Goal: Task Accomplishment & Management: Use online tool/utility

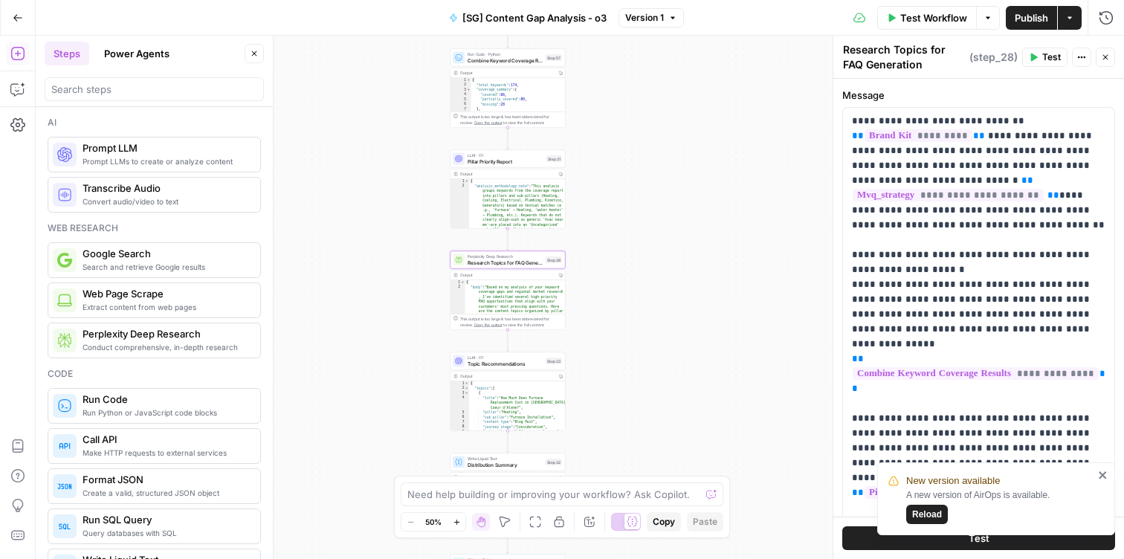
scroll to position [5, 0]
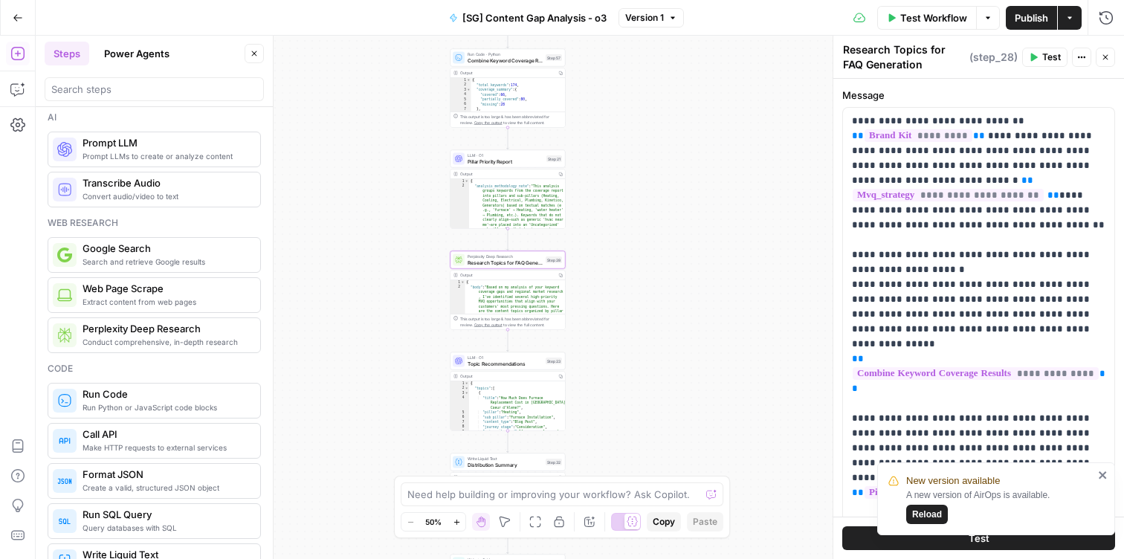
click at [479, 161] on span "Pillar Priority Report" at bounding box center [506, 161] width 76 height 7
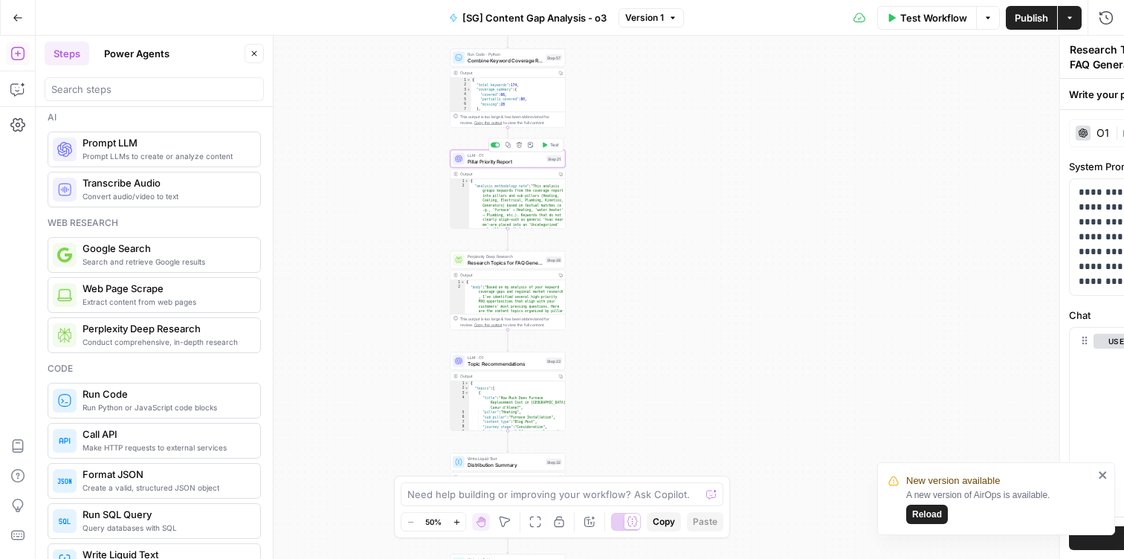
type textarea "Pillar Priority Report"
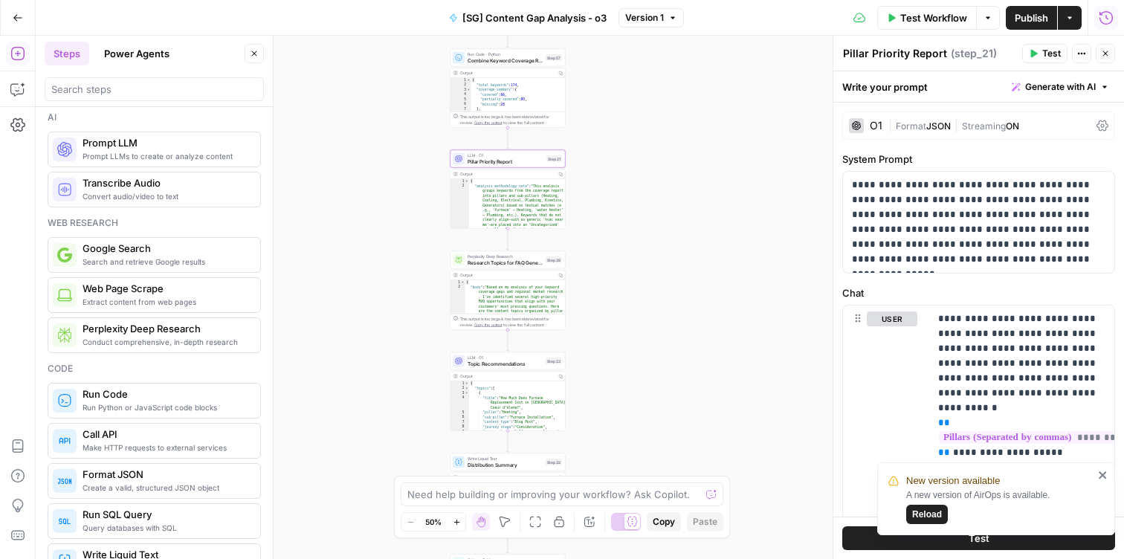
click at [1109, 14] on icon "button" at bounding box center [1106, 17] width 15 height 15
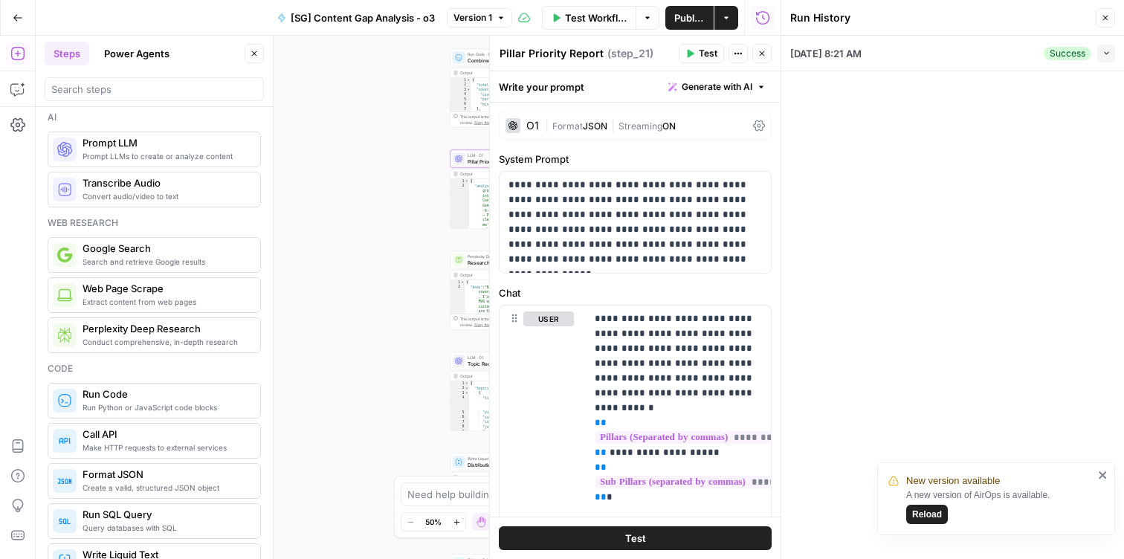
click at [1113, 51] on button "Collapse" at bounding box center [1107, 54] width 18 height 18
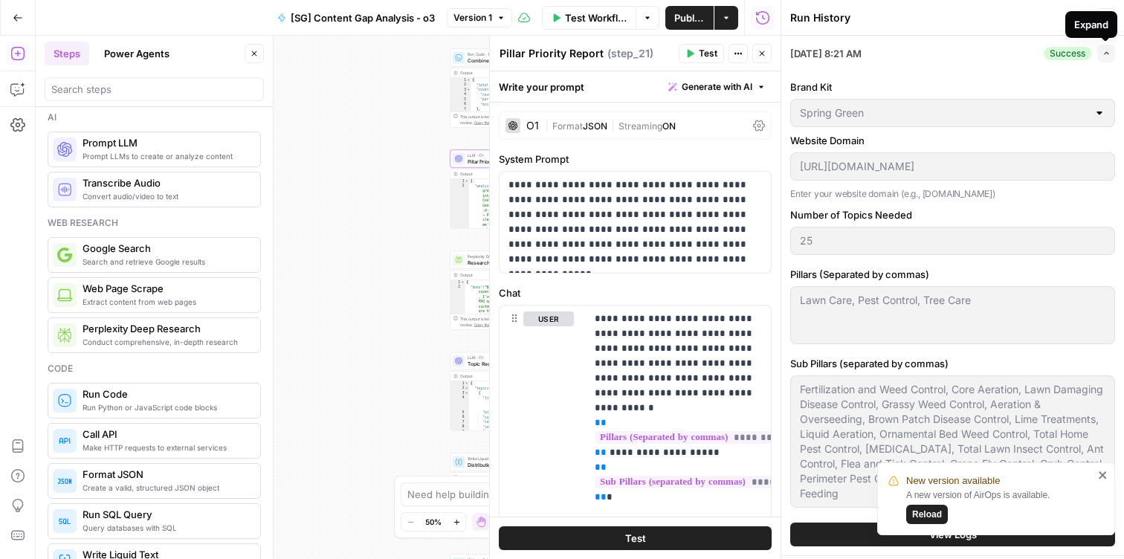
click at [1104, 20] on div "Expand" at bounding box center [1092, 24] width 34 height 15
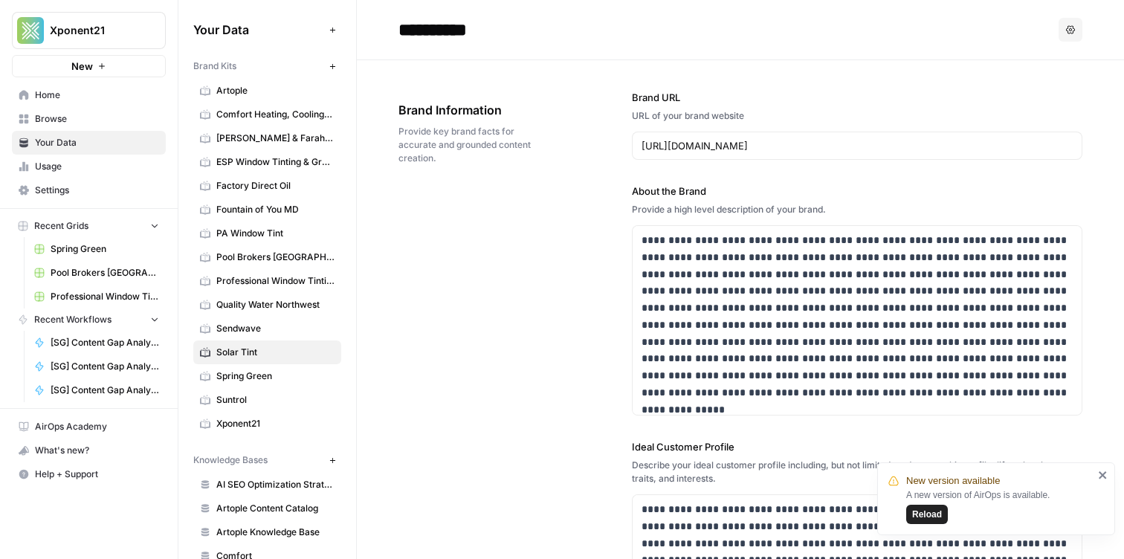
scroll to position [614, 0]
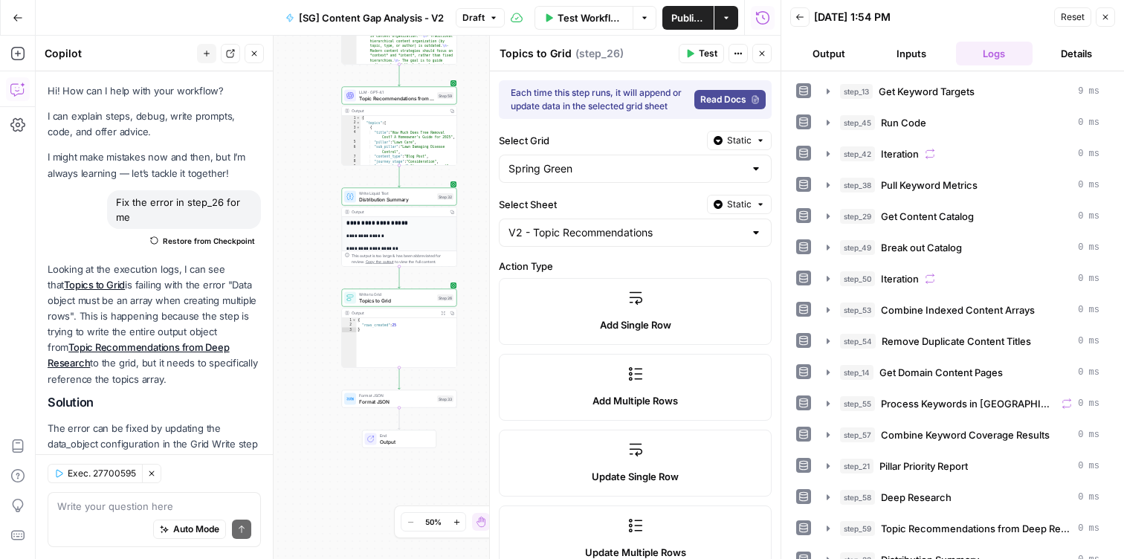
scroll to position [306, 0]
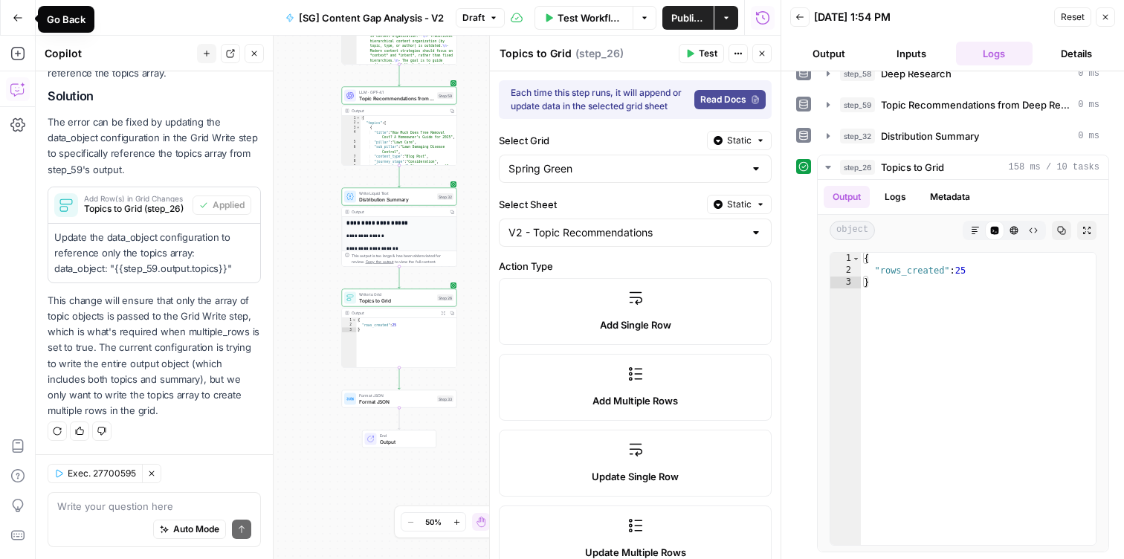
click at [17, 16] on icon "button" at bounding box center [18, 18] width 10 height 10
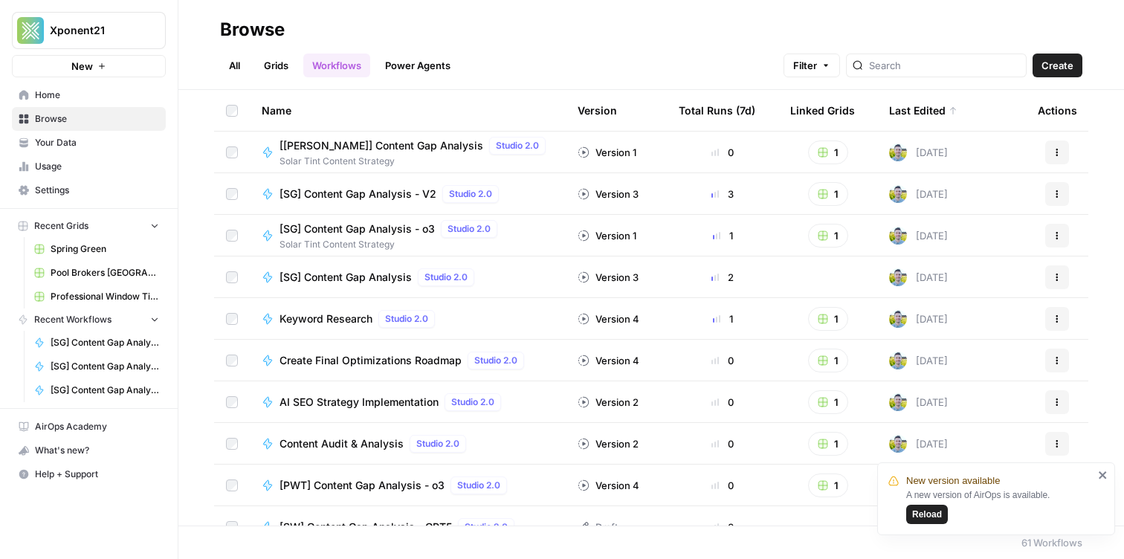
scroll to position [2, 0]
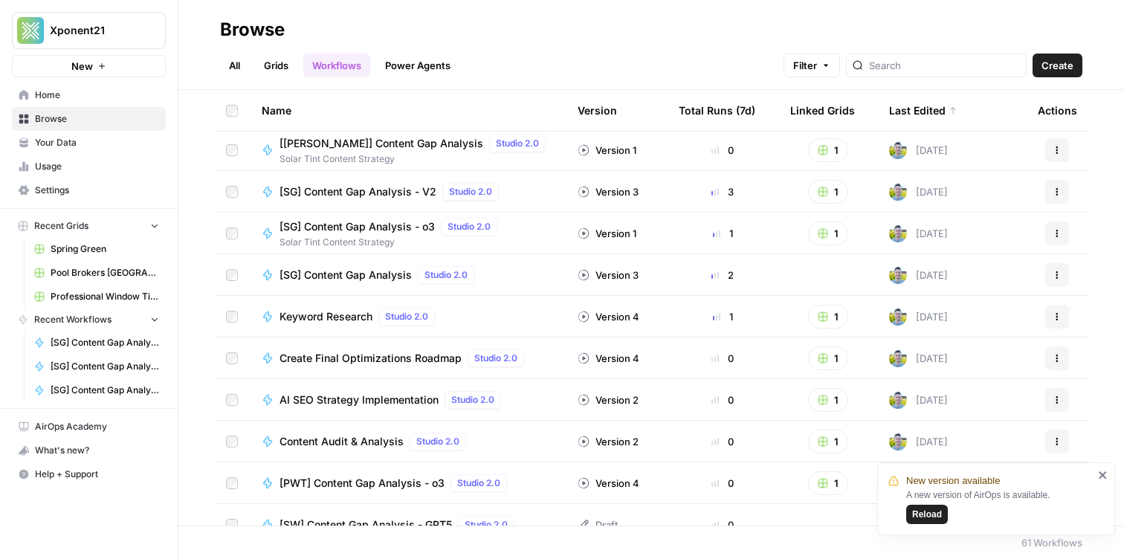
click at [278, 68] on link "Grids" at bounding box center [276, 66] width 42 height 24
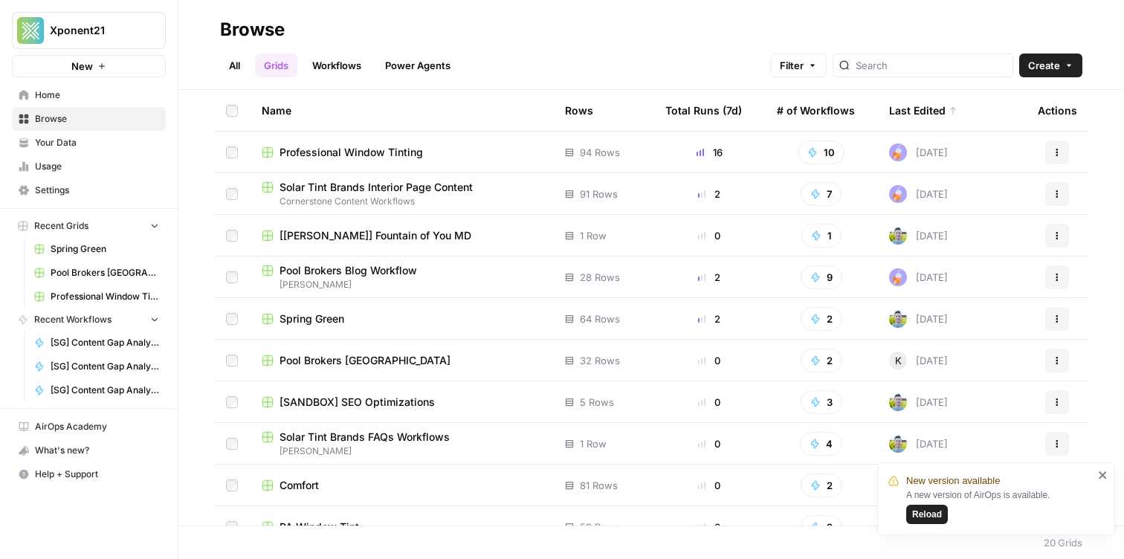
click at [333, 62] on link "Workflows" at bounding box center [336, 66] width 67 height 24
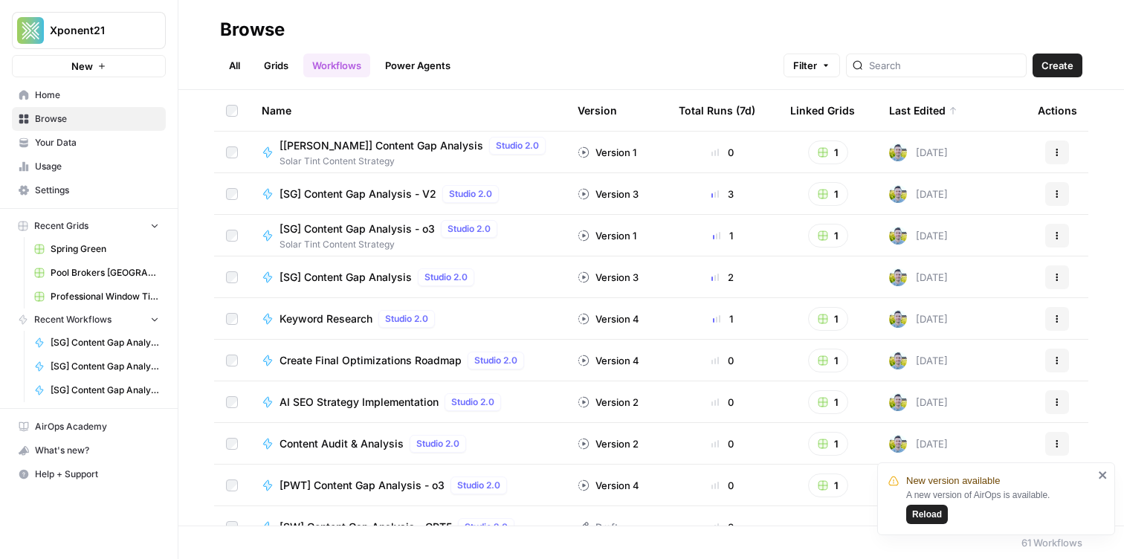
click at [274, 57] on link "Grids" at bounding box center [276, 66] width 42 height 24
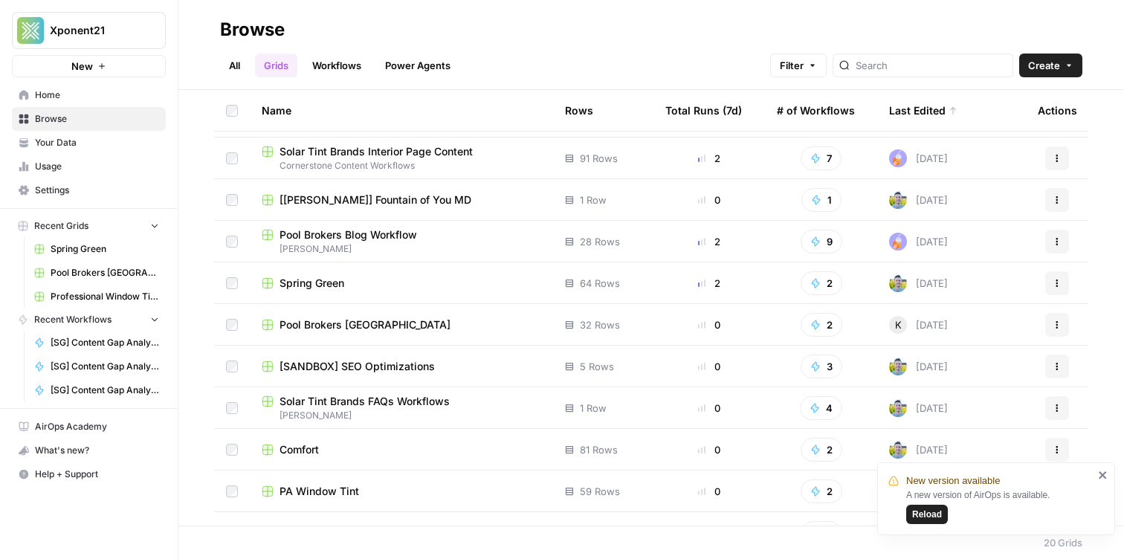
scroll to position [34, 0]
click at [314, 282] on span "Spring Green" at bounding box center [312, 284] width 65 height 15
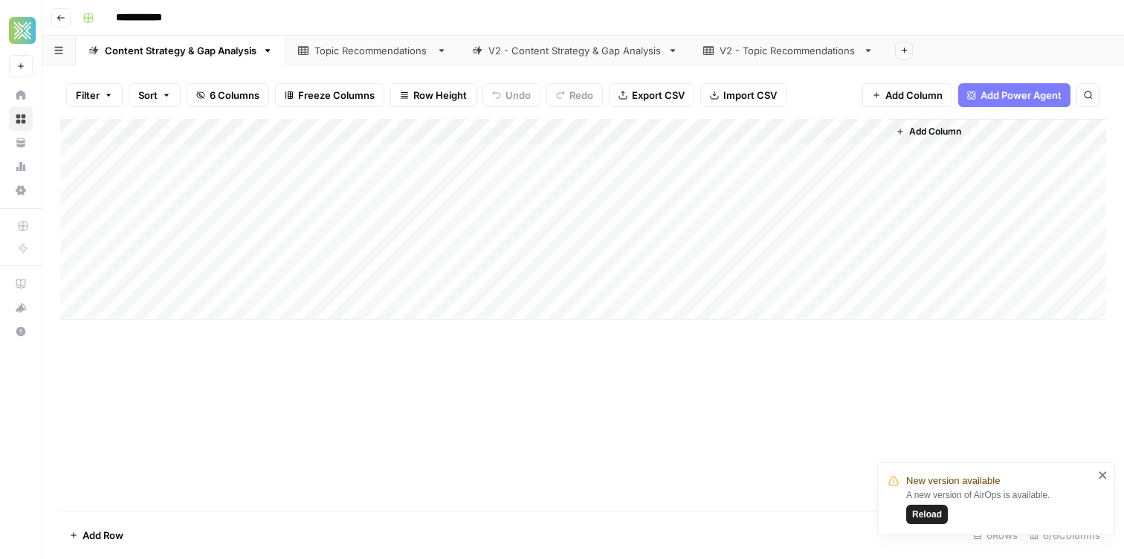
click at [364, 57] on div "Topic Recommendations" at bounding box center [373, 50] width 116 height 15
click at [790, 59] on link "V2 - Topic Recommendations" at bounding box center [789, 51] width 196 height 30
click at [1099, 474] on icon "close" at bounding box center [1103, 475] width 10 height 12
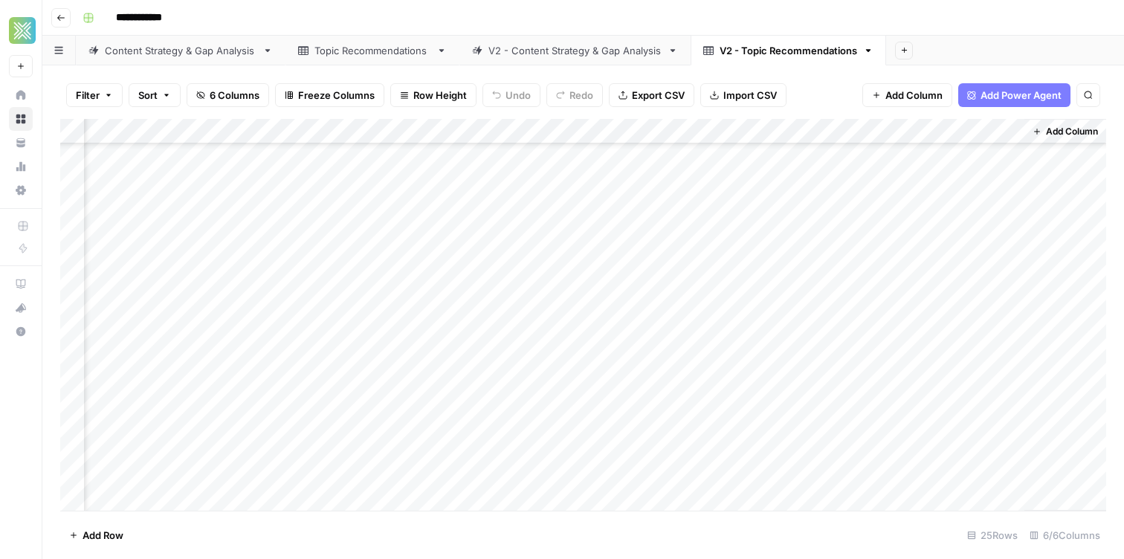
click at [570, 59] on link "V2 - Content Strategy & Gap Analysis" at bounding box center [575, 51] width 231 height 30
click at [750, 54] on div "V2 - Topic Recommendations" at bounding box center [789, 50] width 138 height 15
click at [544, 48] on div "V2 - Content Strategy & Gap Analysis" at bounding box center [575, 50] width 173 height 15
click at [403, 55] on div "Topic Recommendations" at bounding box center [373, 50] width 116 height 15
click at [557, 47] on div "V2 - Content Strategy & Gap Analysis" at bounding box center [575, 50] width 173 height 15
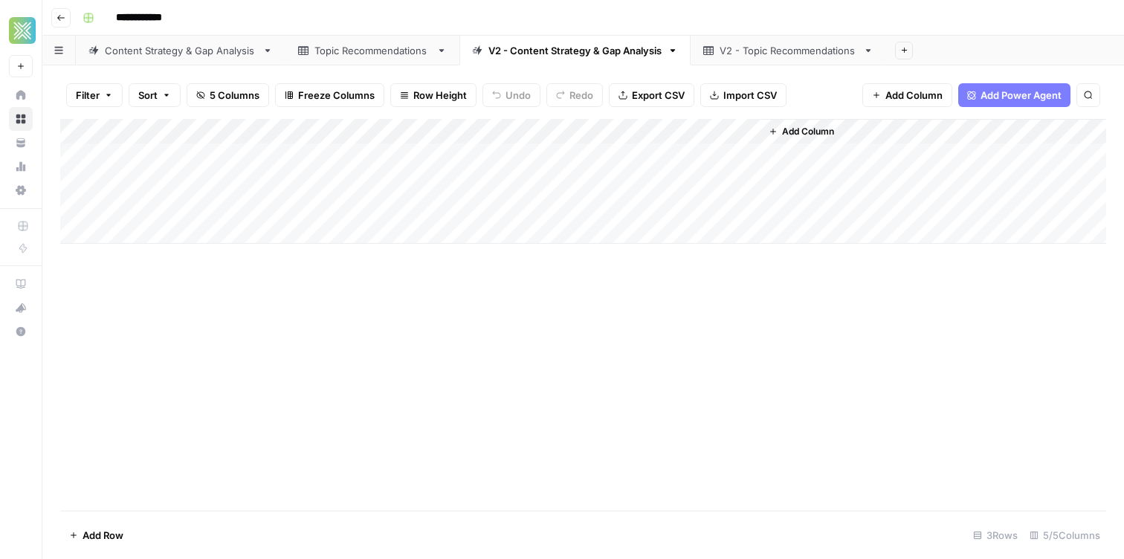
click at [213, 57] on div "Content Strategy & Gap Analysis" at bounding box center [181, 50] width 152 height 15
click at [352, 43] on div "Topic Recommendations" at bounding box center [373, 50] width 116 height 15
click at [170, 45] on div "Content Strategy & Gap Analysis" at bounding box center [181, 50] width 152 height 15
click at [211, 33] on header "**********" at bounding box center [583, 18] width 1082 height 36
click at [500, 54] on div "V2 - Content Strategy & Gap Analysis" at bounding box center [575, 50] width 173 height 15
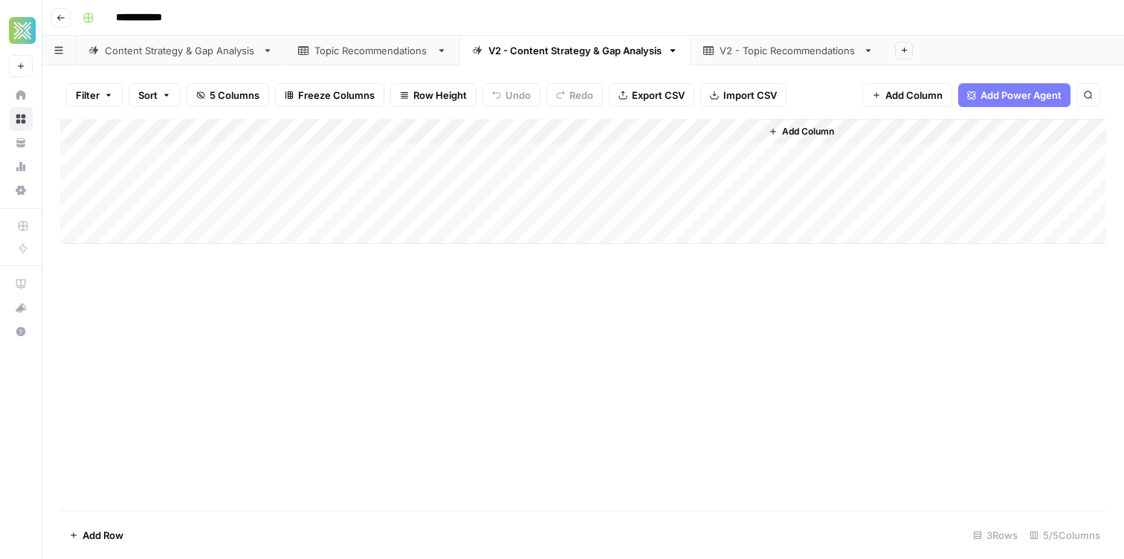
click at [312, 49] on div "Topic Recommendations" at bounding box center [364, 50] width 132 height 15
click at [536, 47] on div "V2 - Content Strategy & Gap Analysis" at bounding box center [575, 50] width 173 height 15
click at [725, 154] on div "Add Column" at bounding box center [583, 181] width 1046 height 125
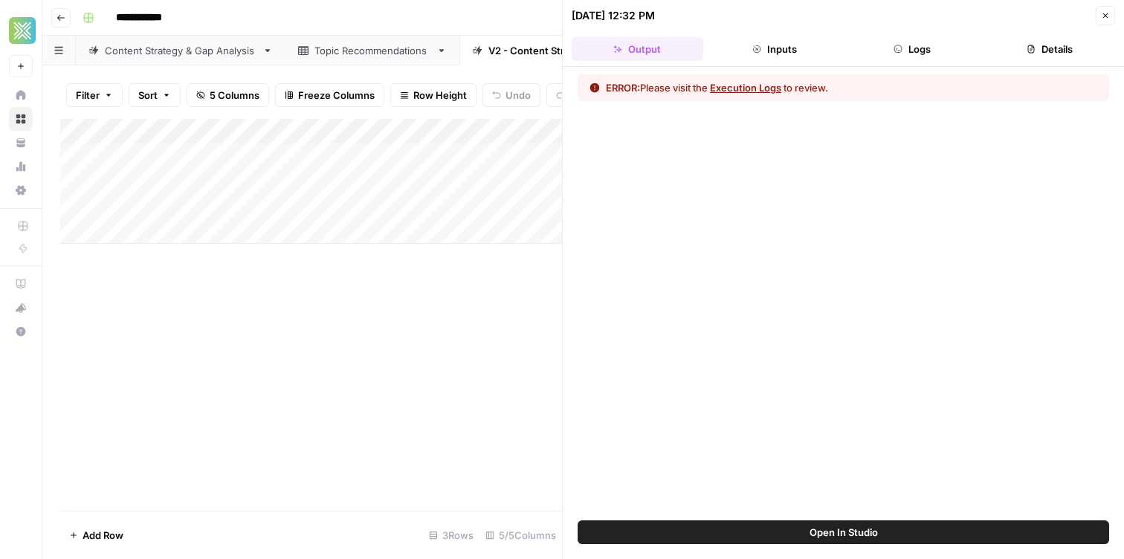
click at [917, 53] on button "Logs" at bounding box center [913, 49] width 132 height 24
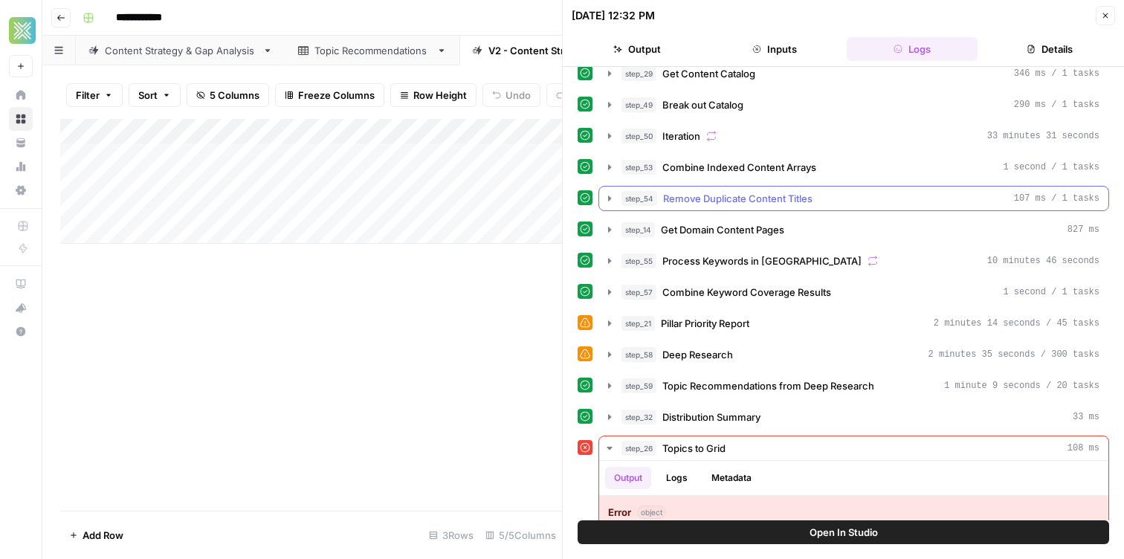
scroll to position [211, 0]
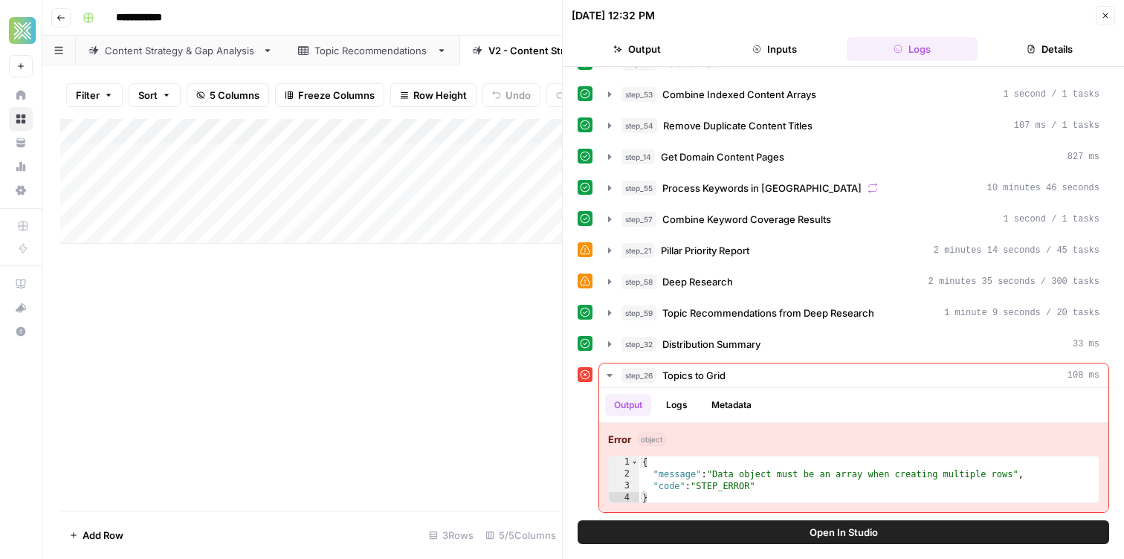
click at [412, 325] on div "Add Column" at bounding box center [311, 315] width 502 height 392
click at [80, 17] on button "button" at bounding box center [89, 18] width 24 height 24
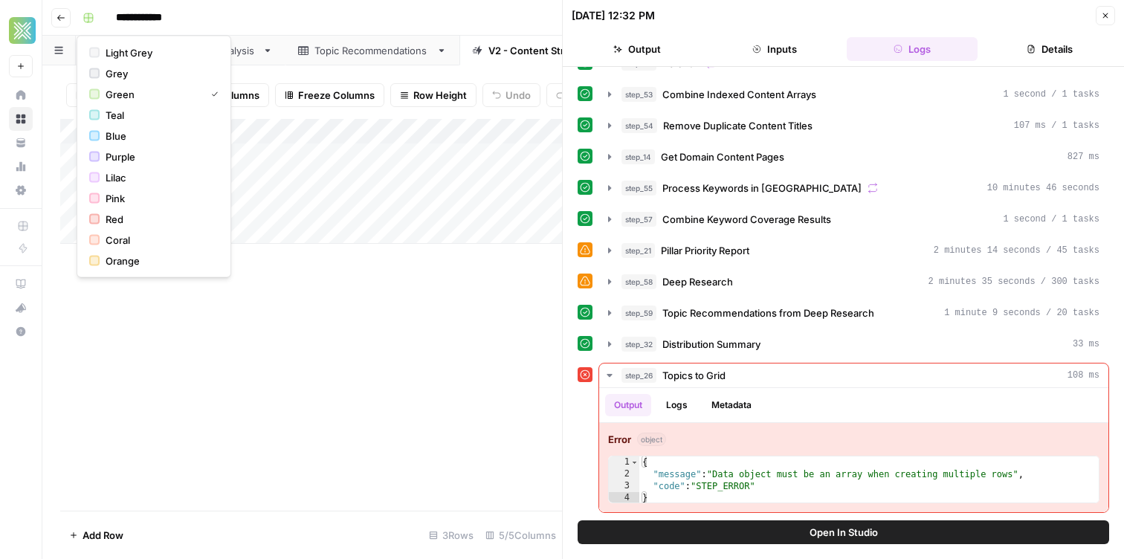
click at [1105, 23] on button "Close" at bounding box center [1105, 15] width 19 height 19
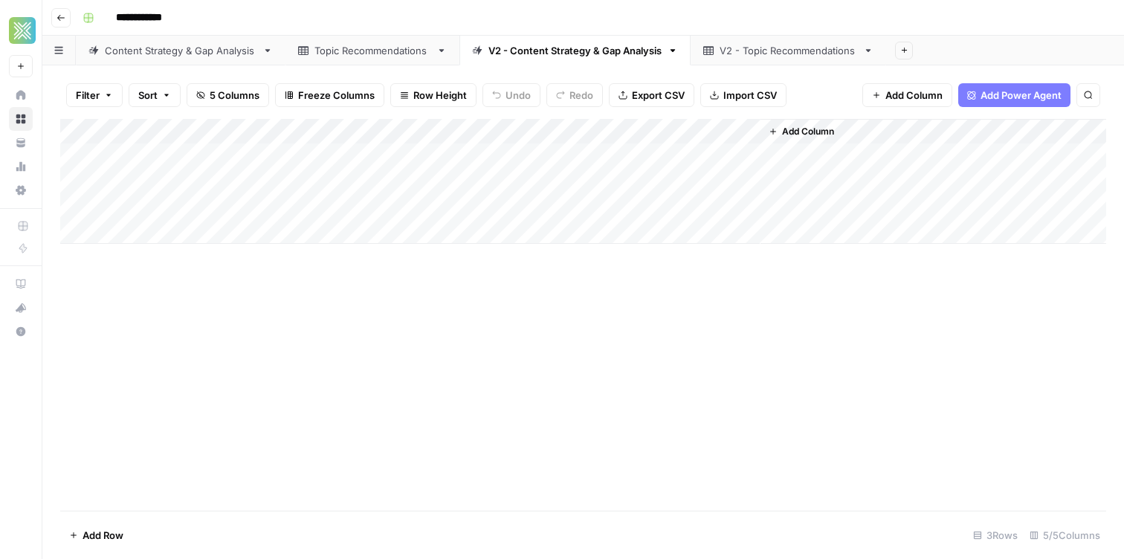
drag, startPoint x: 257, startPoint y: 167, endPoint x: 232, endPoint y: 211, distance: 50.3
click at [257, 168] on div "Add Column" at bounding box center [583, 181] width 1046 height 125
click at [271, 158] on div "Add Column" at bounding box center [583, 181] width 1046 height 125
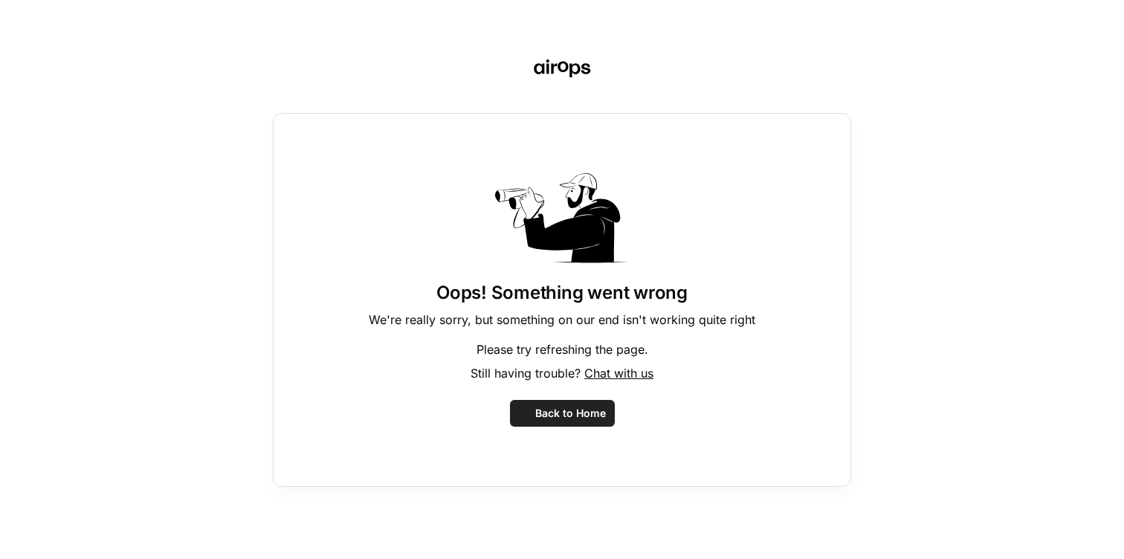
click at [271, 158] on div "Oops! Something went wrong We're really sorry, but something on our end isn't w…" at bounding box center [562, 279] width 1124 height 559
click at [568, 419] on span "Back to Home" at bounding box center [570, 413] width 71 height 15
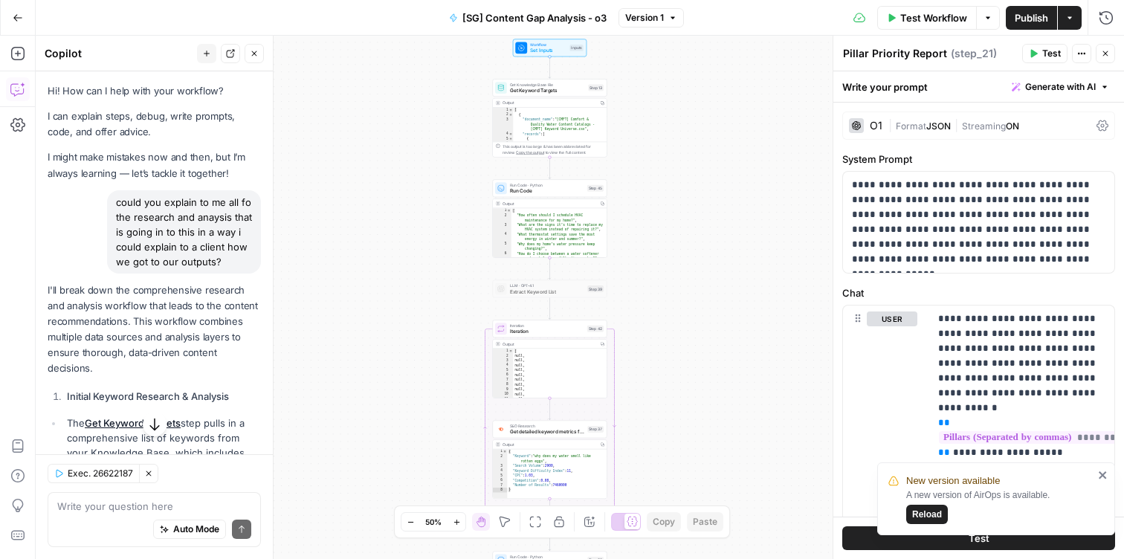
scroll to position [977, 0]
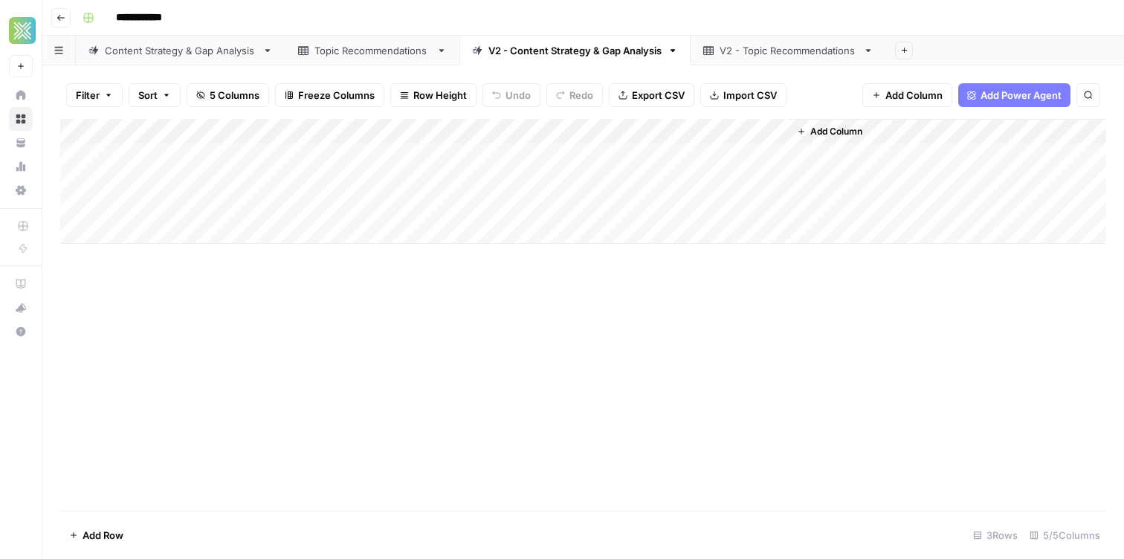
click at [323, 156] on div "Add Column" at bounding box center [583, 181] width 1046 height 125
drag, startPoint x: 430, startPoint y: 160, endPoint x: 463, endPoint y: 160, distance: 33.5
click at [463, 161] on textarea "**********" at bounding box center [364, 156] width 238 height 21
type textarea "*********"
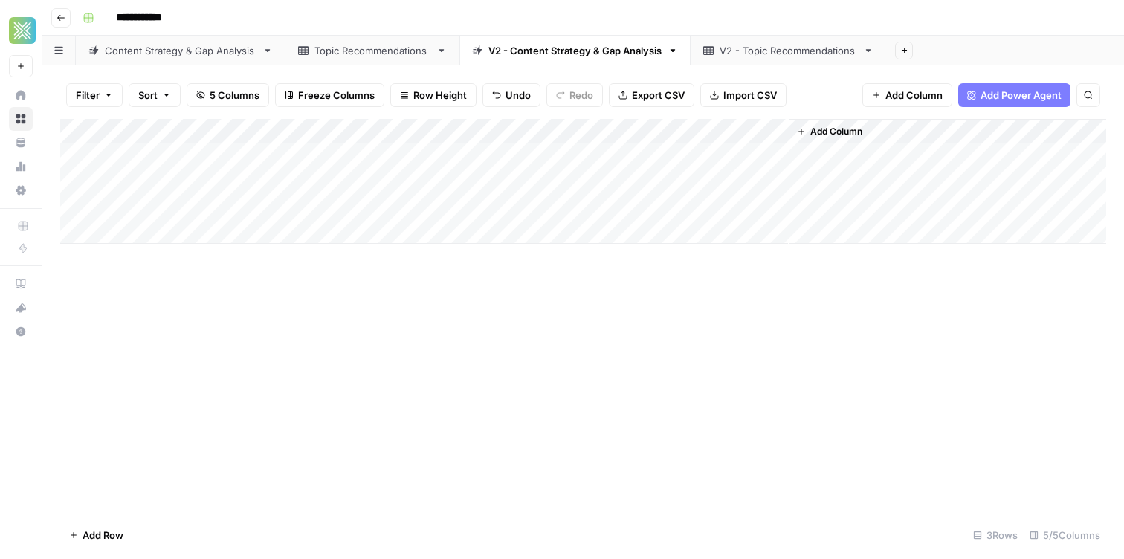
click at [470, 149] on div "Add Column" at bounding box center [583, 181] width 1046 height 125
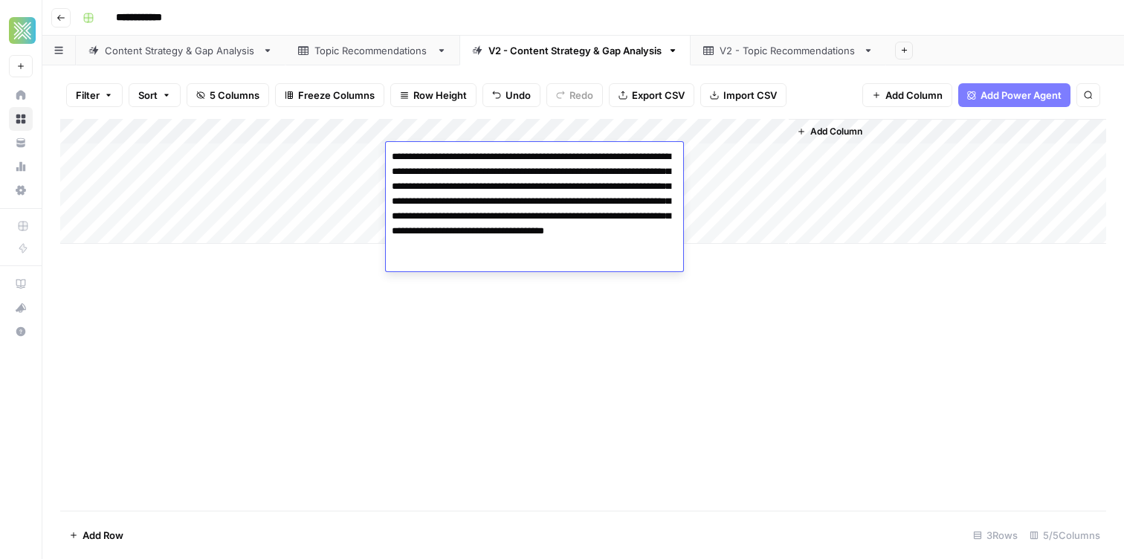
click at [579, 210] on textarea "**********" at bounding box center [534, 208] width 297 height 125
click at [526, 201] on textarea "**********" at bounding box center [534, 208] width 297 height 125
click at [619, 193] on textarea "**********" at bounding box center [534, 208] width 297 height 125
click at [580, 207] on textarea "**********" at bounding box center [534, 208] width 297 height 125
click at [553, 219] on textarea "**********" at bounding box center [534, 208] width 297 height 125
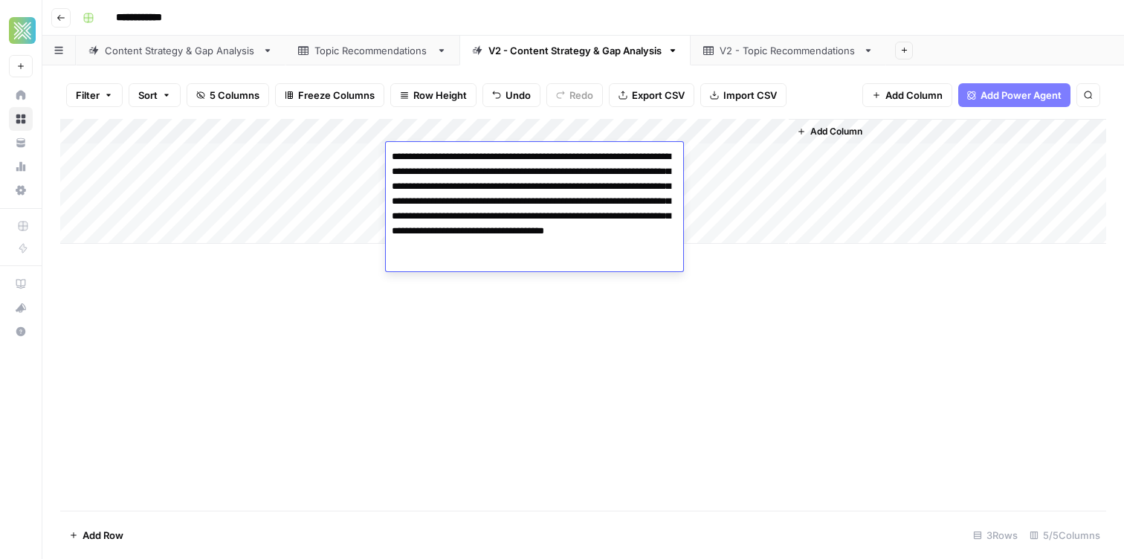
drag, startPoint x: 608, startPoint y: 200, endPoint x: 654, endPoint y: 251, distance: 68.4
click at [658, 260] on textarea "**********" at bounding box center [534, 208] width 297 height 125
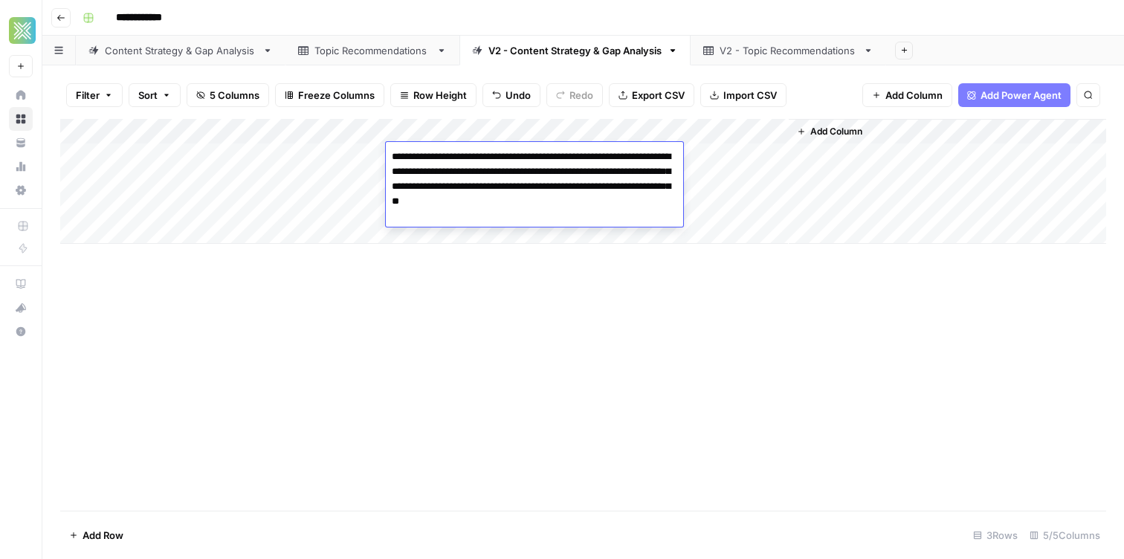
type textarea "**********"
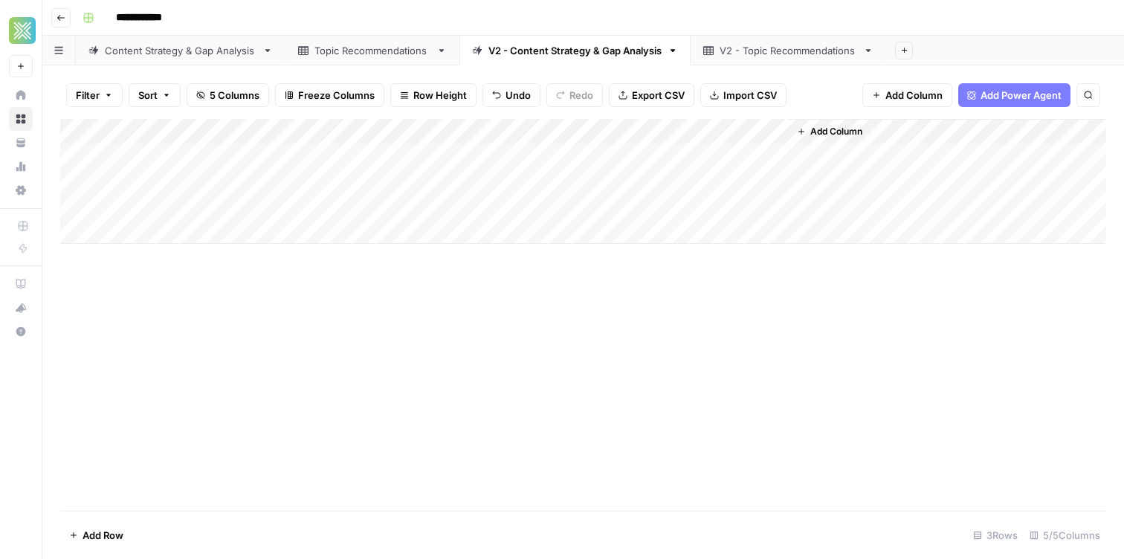
click at [682, 340] on div "Add Column" at bounding box center [583, 315] width 1046 height 392
click at [614, 152] on div "Add Column" at bounding box center [583, 181] width 1046 height 125
click at [297, 161] on div "Add Column" at bounding box center [583, 181] width 1046 height 125
click at [402, 279] on div "Add Column" at bounding box center [583, 315] width 1046 height 392
click at [454, 155] on div "Add Column" at bounding box center [583, 181] width 1046 height 125
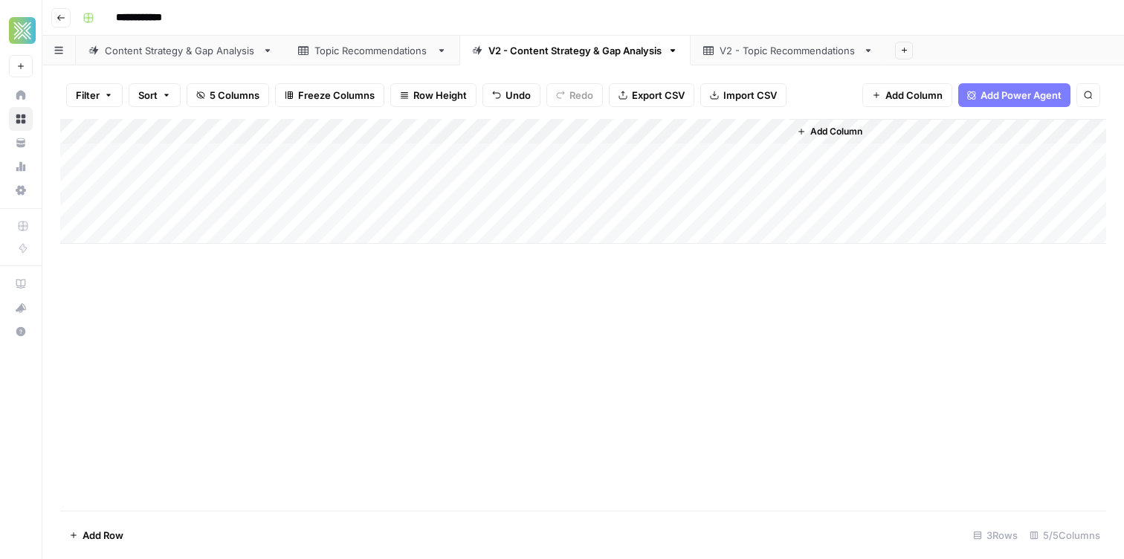
click at [454, 155] on div "Add Column" at bounding box center [583, 181] width 1046 height 125
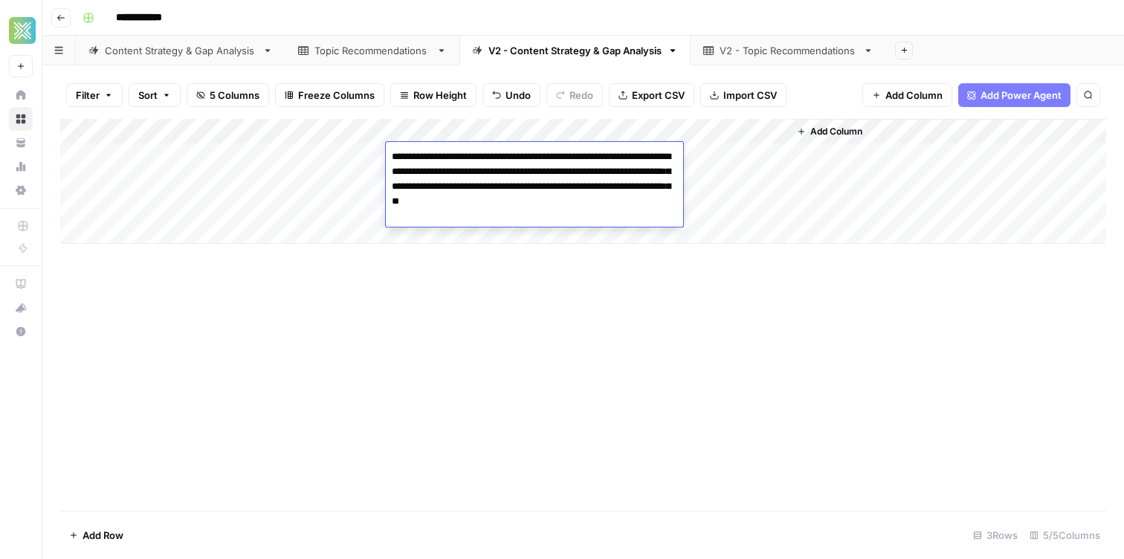
click at [515, 269] on div "Add Column" at bounding box center [583, 315] width 1046 height 392
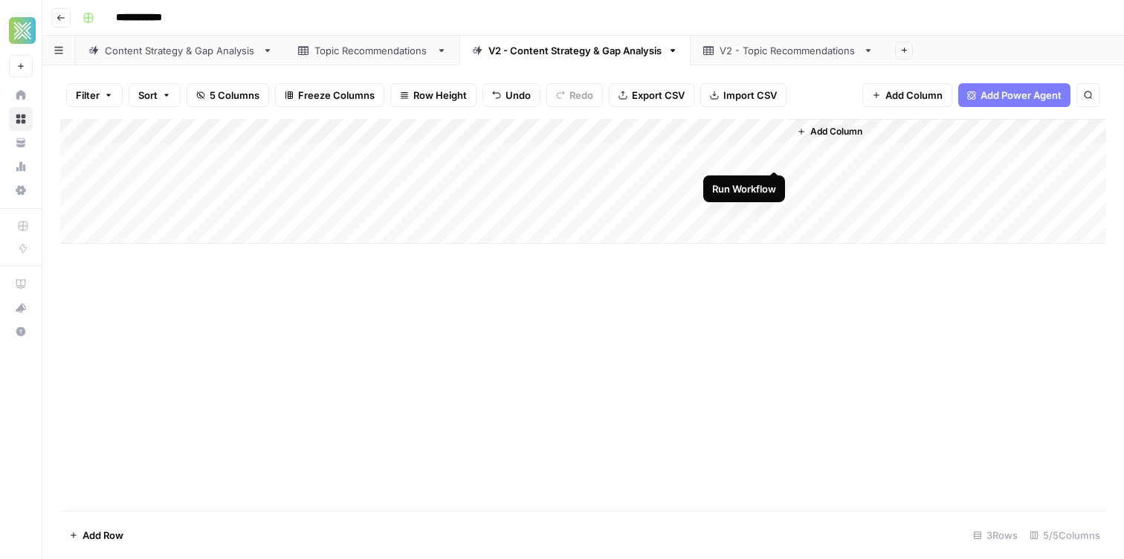
click at [776, 155] on div "Add Column" at bounding box center [583, 181] width 1046 height 125
click at [773, 50] on div "V2 - Topic Recommendations" at bounding box center [789, 50] width 138 height 15
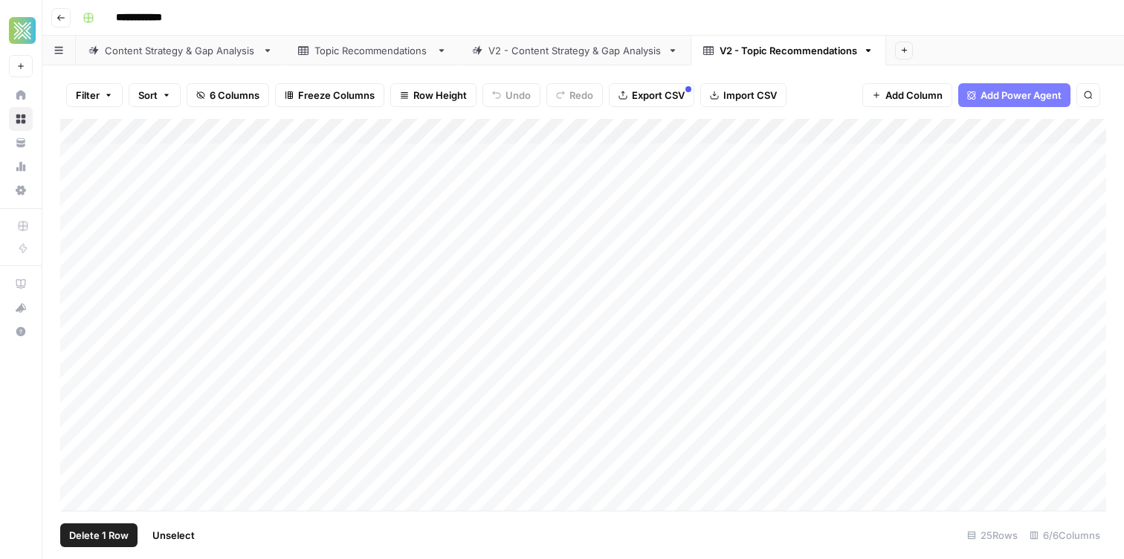
click at [79, 151] on div "Add Column" at bounding box center [583, 315] width 1046 height 392
click at [72, 158] on div "Add Column" at bounding box center [583, 315] width 1046 height 392
click at [569, 55] on div "V2 - Content Strategy & Gap Analysis" at bounding box center [575, 50] width 173 height 15
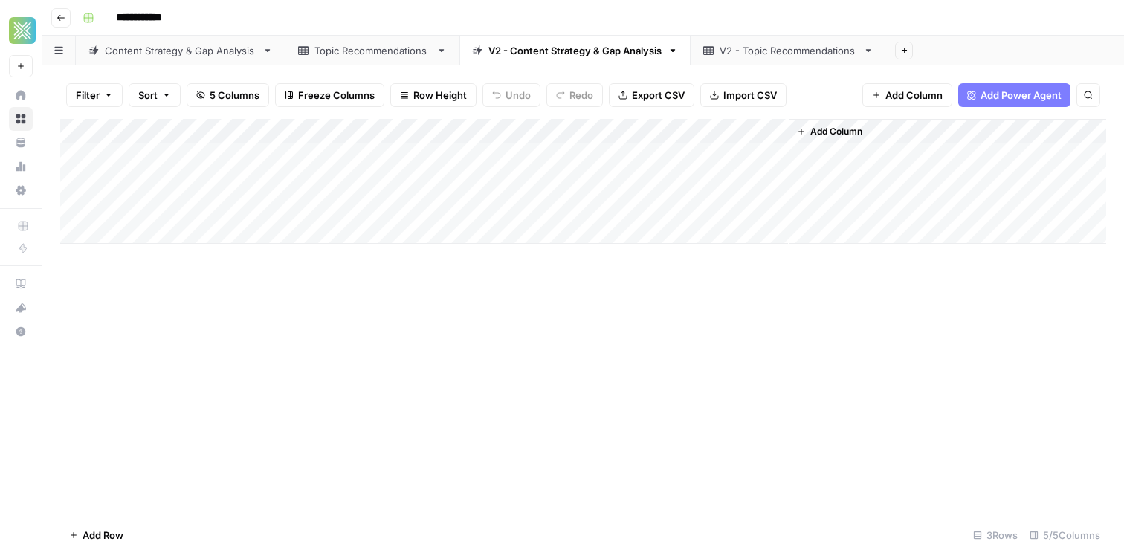
click at [766, 337] on div "Add Column" at bounding box center [583, 315] width 1046 height 392
click at [541, 46] on div "V2 - Content Strategy & Gap Analysis" at bounding box center [575, 50] width 173 height 15
click at [345, 156] on div "Add Column" at bounding box center [583, 181] width 1046 height 125
click at [344, 156] on div "Add Column" at bounding box center [583, 181] width 1046 height 125
click at [344, 158] on textarea "*********" at bounding box center [364, 156] width 238 height 21
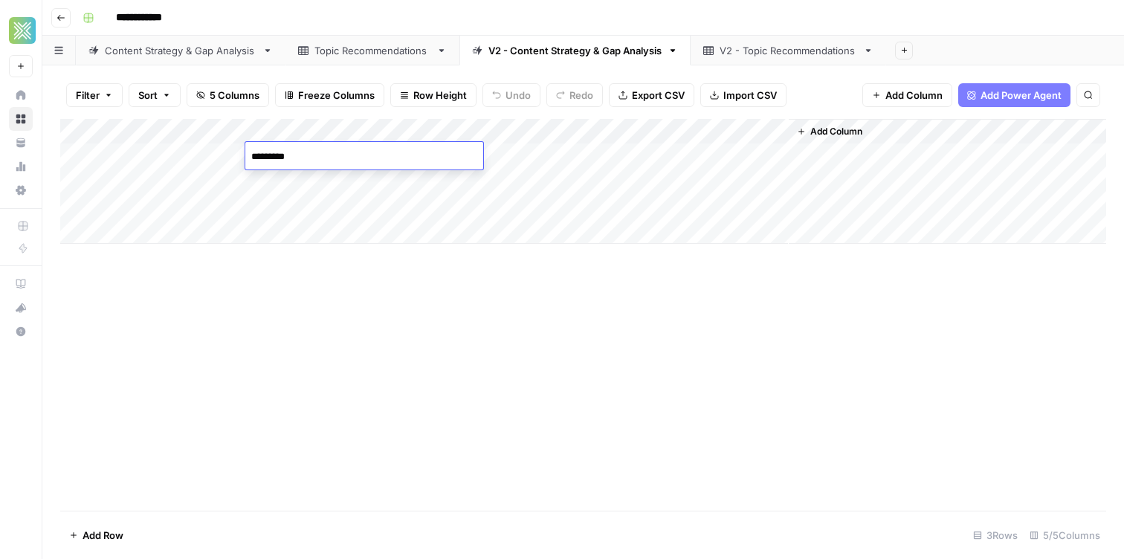
click at [347, 155] on textarea "*********" at bounding box center [364, 156] width 238 height 21
click at [190, 57] on link "Content Strategy & Gap Analysis" at bounding box center [181, 51] width 210 height 30
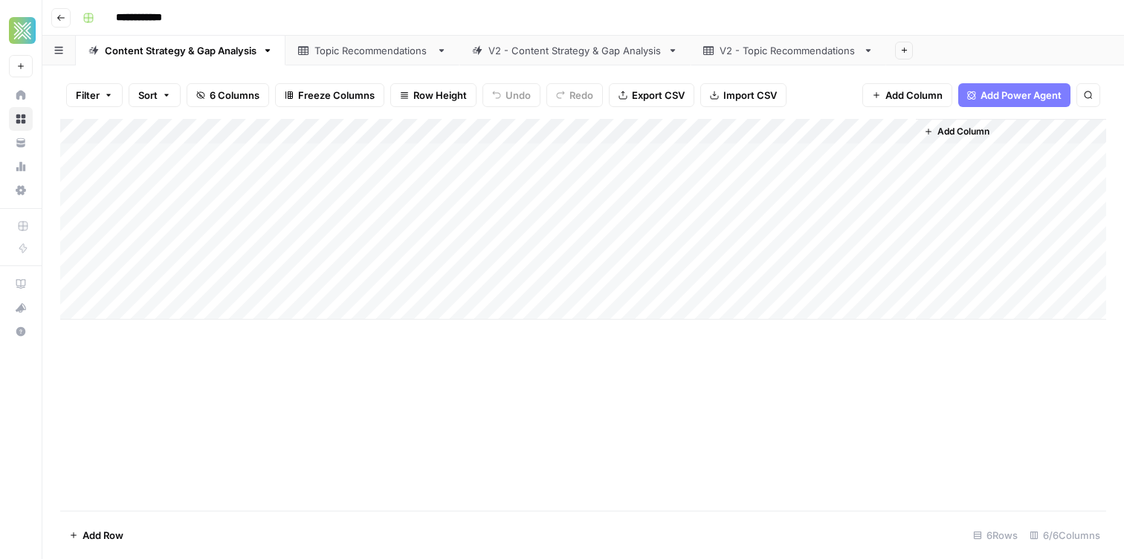
click at [337, 53] on div "Topic Recommendations" at bounding box center [373, 50] width 116 height 15
click at [564, 59] on link "V2 - Content Strategy & Gap Analysis" at bounding box center [575, 51] width 231 height 30
click at [434, 159] on div "Add Column" at bounding box center [583, 181] width 1046 height 125
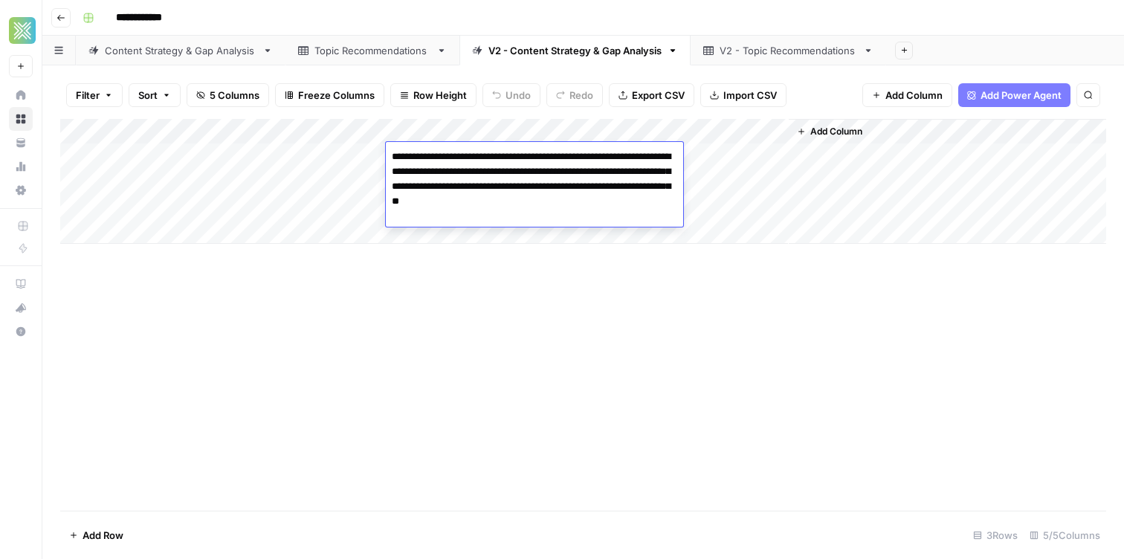
click at [434, 159] on textarea "**********" at bounding box center [534, 178] width 297 height 65
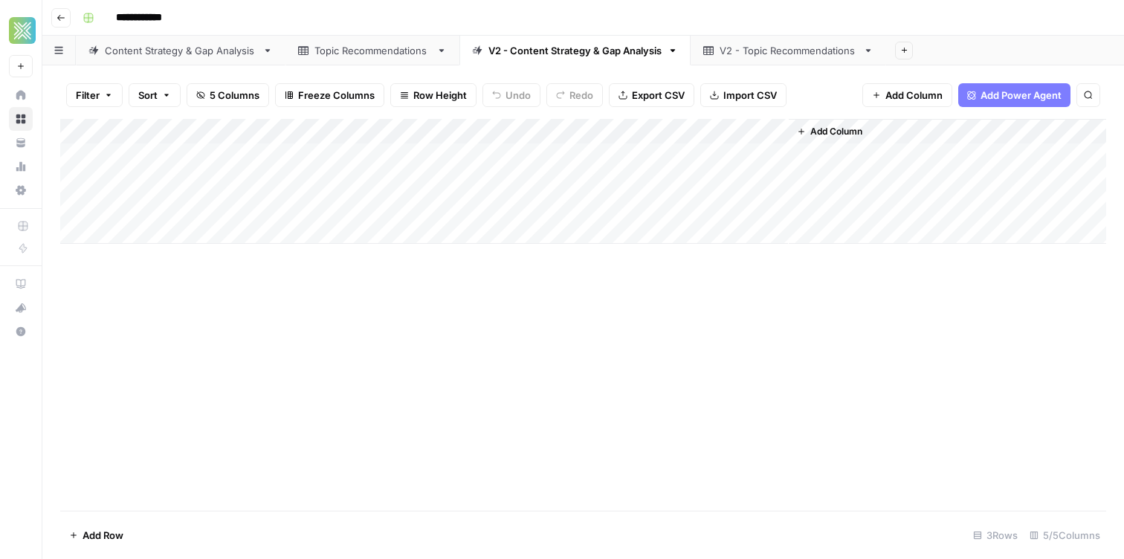
drag, startPoint x: 544, startPoint y: 332, endPoint x: 538, endPoint y: 325, distance: 10.0
click at [543, 332] on div "Add Column" at bounding box center [583, 315] width 1046 height 392
click at [169, 48] on div "Content Strategy & Gap Analysis" at bounding box center [181, 50] width 152 height 15
click at [283, 173] on div "Add Column" at bounding box center [583, 219] width 1046 height 201
click at [445, 170] on div "Add Column" at bounding box center [583, 219] width 1046 height 201
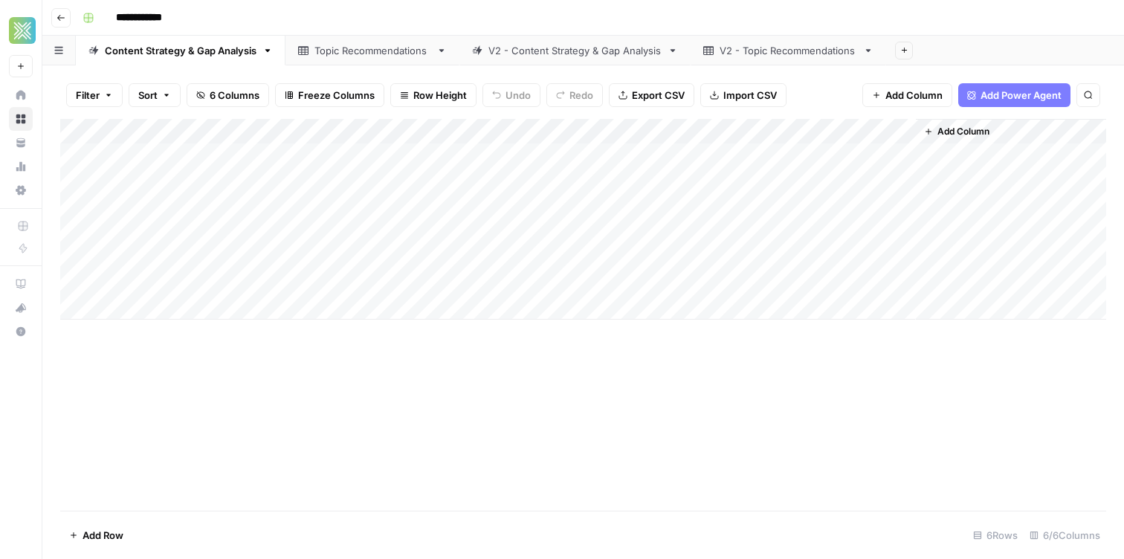
click at [445, 170] on div "Add Column" at bounding box center [583, 219] width 1046 height 201
type textarea "**********"
click at [303, 179] on div "Add Column" at bounding box center [583, 219] width 1046 height 201
click at [297, 160] on div "Add Column" at bounding box center [583, 219] width 1046 height 201
click at [309, 184] on div "Add Column" at bounding box center [583, 219] width 1046 height 201
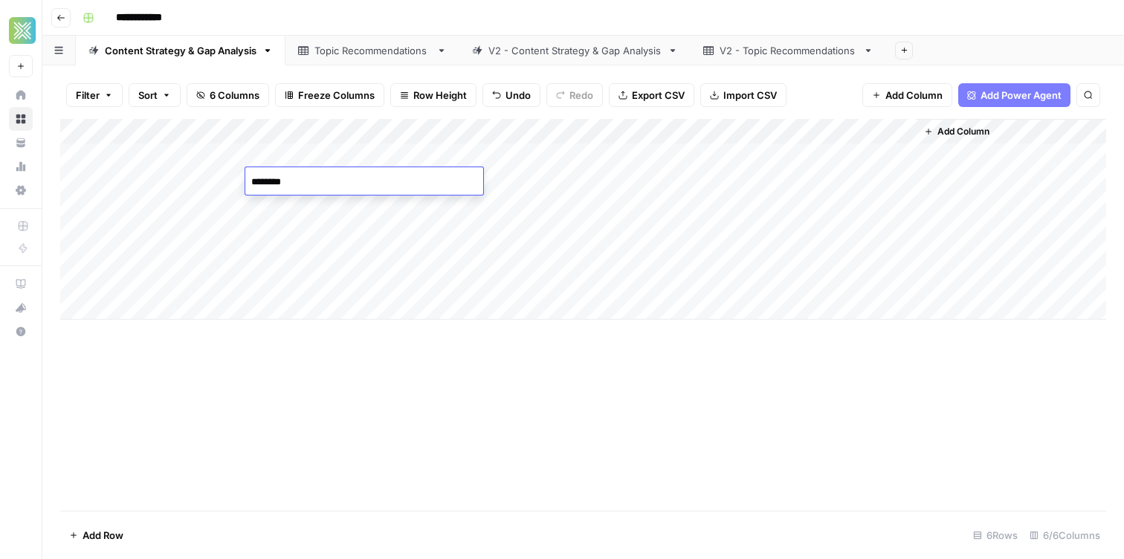
type textarea "*********"
click at [178, 186] on div "Add Column" at bounding box center [583, 219] width 1046 height 201
type textarea "**"
drag, startPoint x: 576, startPoint y: 182, endPoint x: 565, endPoint y: 155, distance: 29.4
click at [567, 174] on div "Add Column" at bounding box center [583, 219] width 1046 height 201
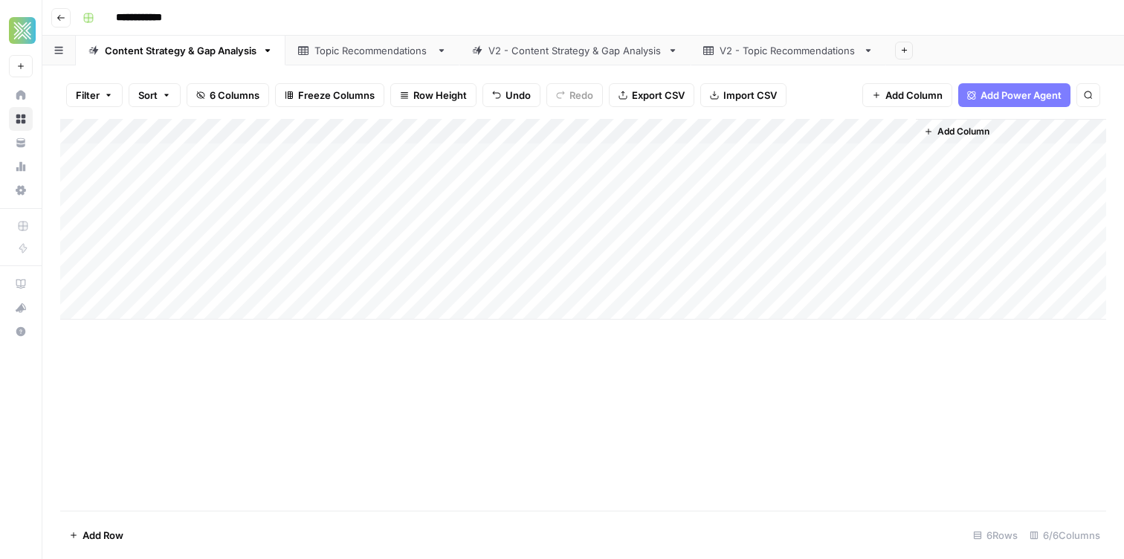
click at [565, 155] on div "Add Column" at bounding box center [583, 219] width 1046 height 201
click at [567, 173] on div "Add Column" at bounding box center [583, 219] width 1046 height 201
click at [587, 203] on div "Add Column" at bounding box center [583, 219] width 1046 height 201
click at [722, 183] on div "Add Column" at bounding box center [583, 219] width 1046 height 201
